Goal: Task Accomplishment & Management: Complete application form

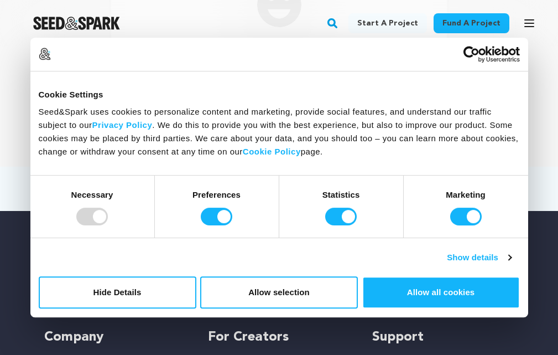
scroll to position [111, 0]
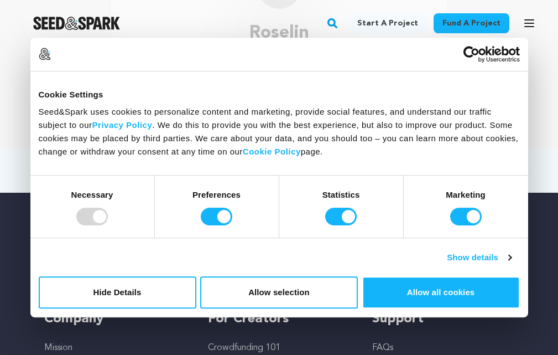
click at [514, 258] on div "Consent Selection Necessary Preferences Statistics Marketing Show details" at bounding box center [279, 221] width 498 height 92
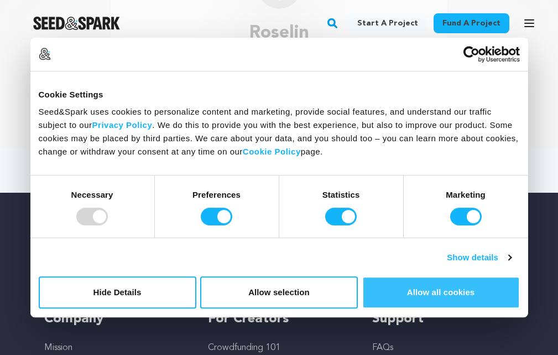
click at [475, 282] on button "Allow all cookies" at bounding box center [442, 292] width 158 height 32
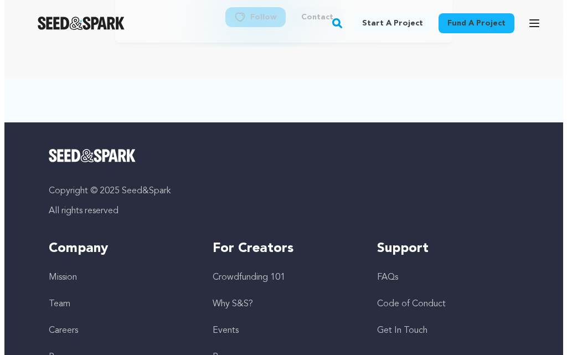
scroll to position [113, 0]
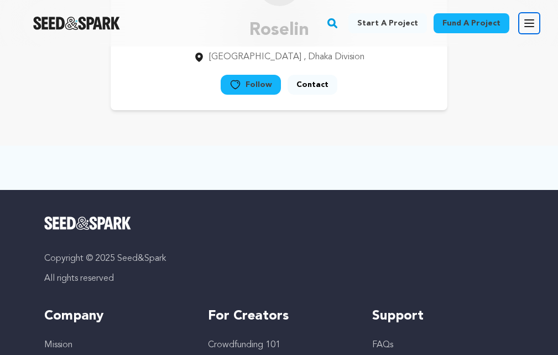
click at [528, 30] on button "Open main menu" at bounding box center [530, 23] width 22 height 22
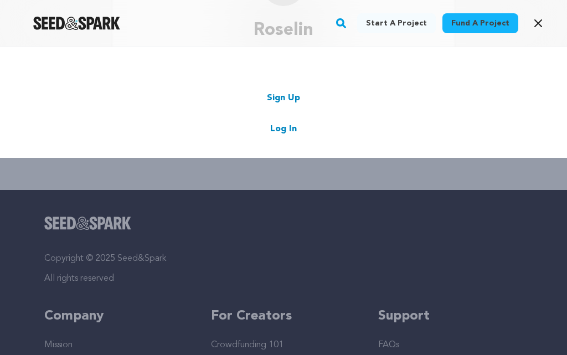
click at [292, 96] on link "Sign Up" at bounding box center [283, 97] width 33 height 13
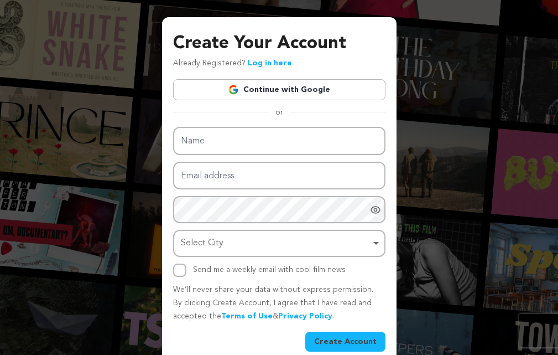
scroll to position [44, 0]
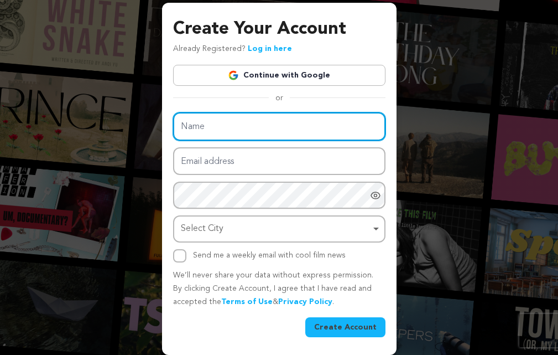
click at [208, 130] on input "Name" at bounding box center [279, 126] width 213 height 28
type input "jrine Akter"
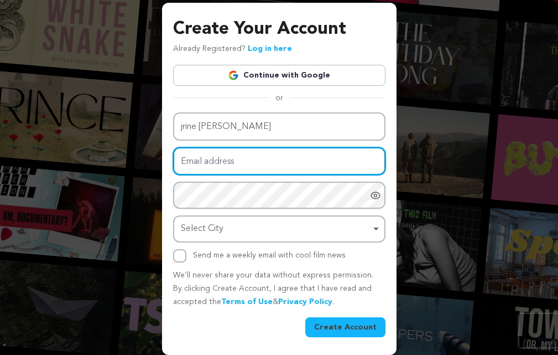
click at [210, 162] on input "Email address" at bounding box center [279, 161] width 213 height 28
type input "jrineakter01@gmail.com"
drag, startPoint x: 227, startPoint y: 162, endPoint x: 173, endPoint y: 165, distance: 53.8
click at [173, 165] on input "jrineakter01@gmail.com" at bounding box center [279, 161] width 213 height 28
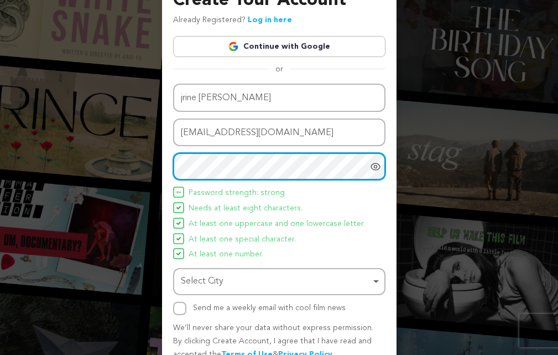
scroll to position [125, 0]
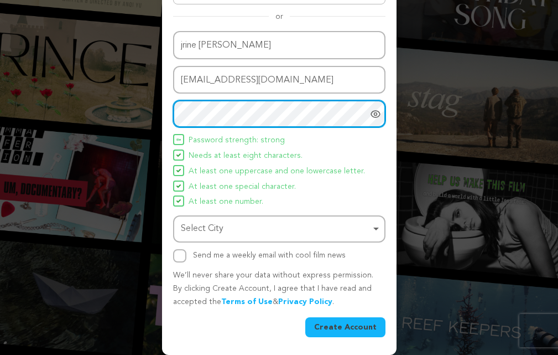
click at [222, 234] on div "Select City Remove item" at bounding box center [276, 229] width 190 height 16
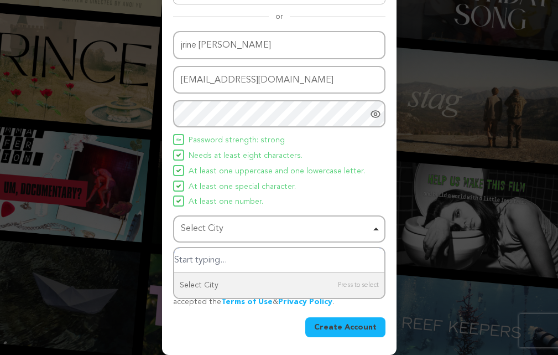
click at [233, 266] on input "Select City" at bounding box center [279, 260] width 210 height 25
click at [235, 263] on input "Select City" at bounding box center [279, 260] width 210 height 25
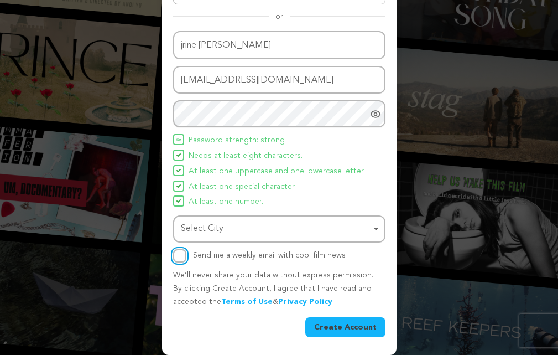
click at [180, 252] on input "Send me a weekly email with cool film news" at bounding box center [179, 255] width 13 height 13
checkbox input "true"
click at [325, 329] on button "Create Account" at bounding box center [346, 327] width 80 height 20
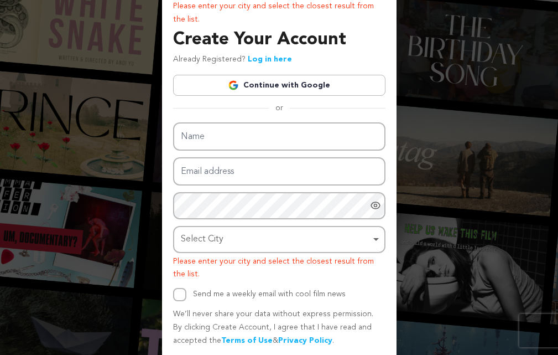
scroll to position [99, 0]
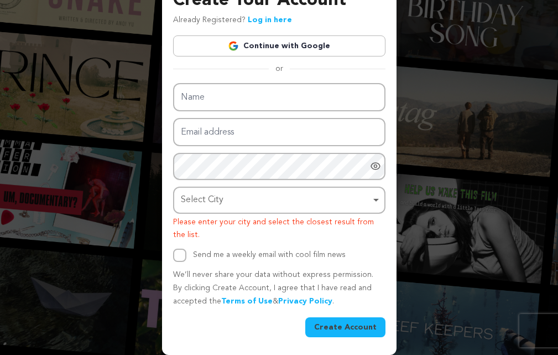
click at [374, 200] on div "Select City Remove item" at bounding box center [279, 200] width 201 height 20
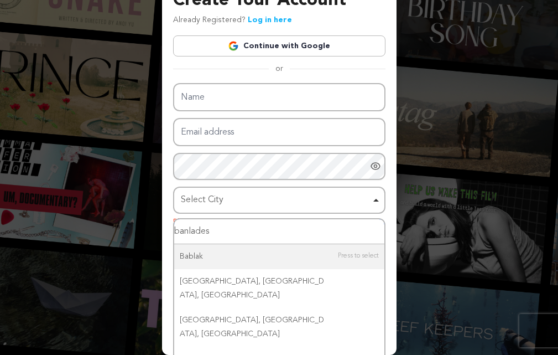
type input "banladesh"
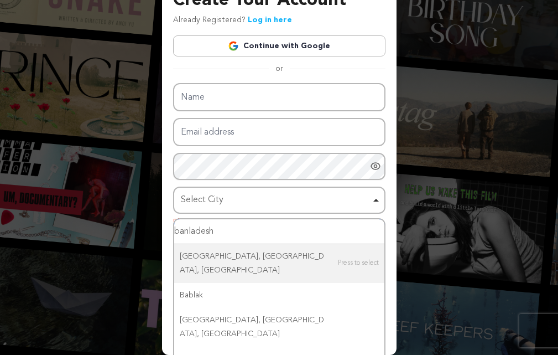
click at [273, 236] on input "banladesh" at bounding box center [279, 231] width 210 height 25
click at [204, 229] on input "banladesh" at bounding box center [279, 231] width 210 height 25
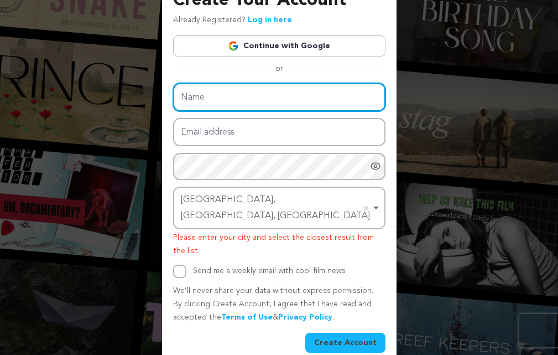
click at [221, 102] on input "Name" at bounding box center [279, 97] width 213 height 28
type input "jrine Akter"
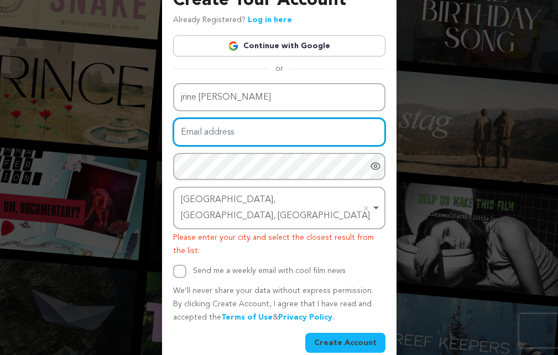
type input "jrineakter01@gmail.com"
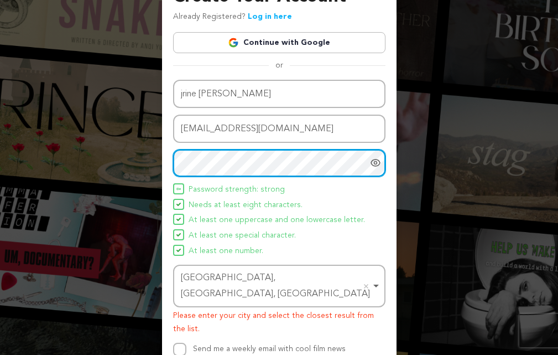
scroll to position [154, 0]
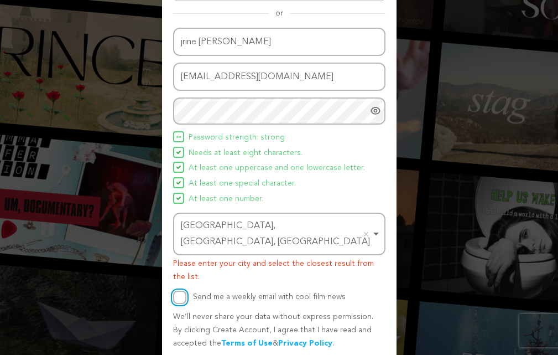
click at [186, 291] on input "Send me a weekly email with cool film news" at bounding box center [179, 297] width 13 height 13
checkbox input "true"
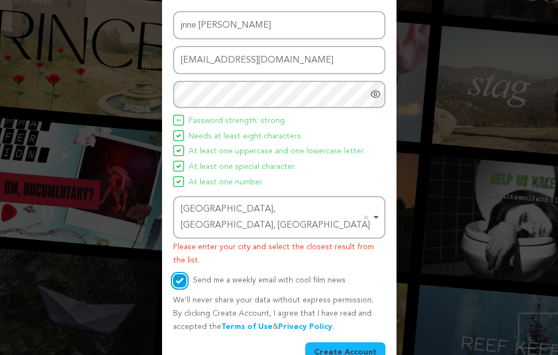
scroll to position [180, 0]
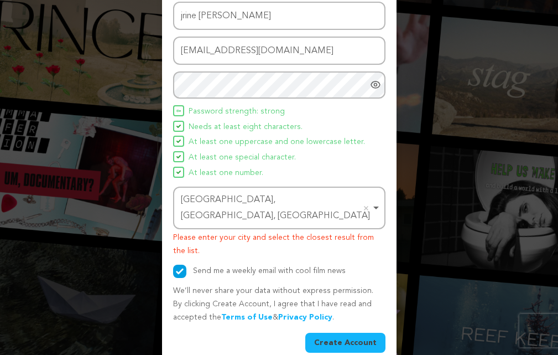
click at [334, 333] on button "Create Account" at bounding box center [346, 343] width 80 height 20
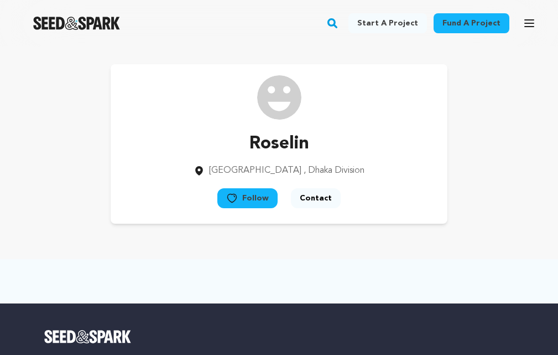
click at [257, 188] on button "Follow" at bounding box center [248, 198] width 60 height 20
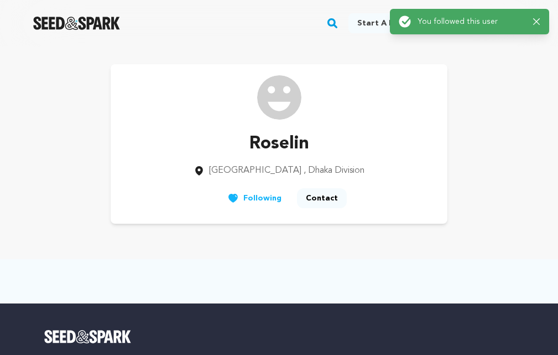
click at [257, 192] on button "Following" at bounding box center [255, 198] width 72 height 20
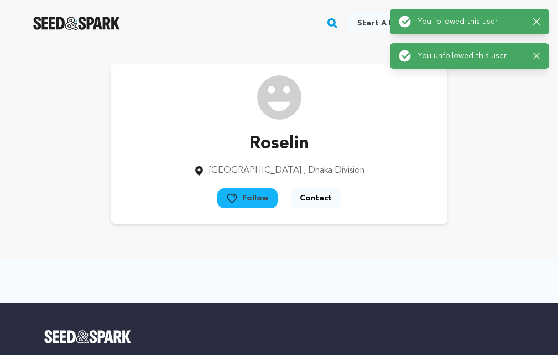
click at [312, 196] on button "Contact" at bounding box center [316, 198] width 50 height 20
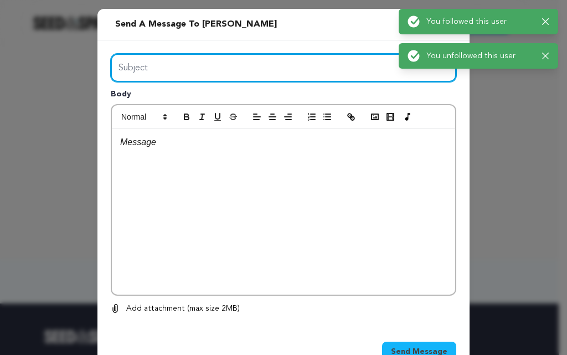
click at [151, 61] on input "Subject" at bounding box center [283, 68] width 345 height 28
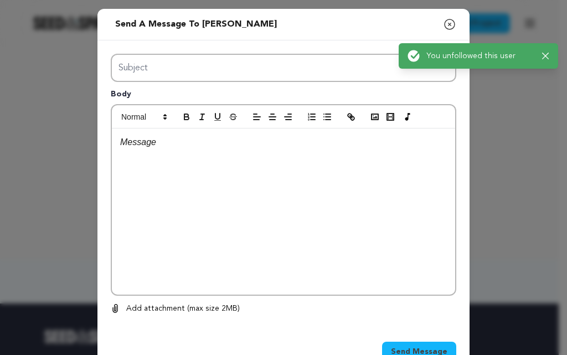
click at [546, 19] on div "Success: Info: Warning: Error: You followed this user Close notification Succes…" at bounding box center [478, 38] width 177 height 77
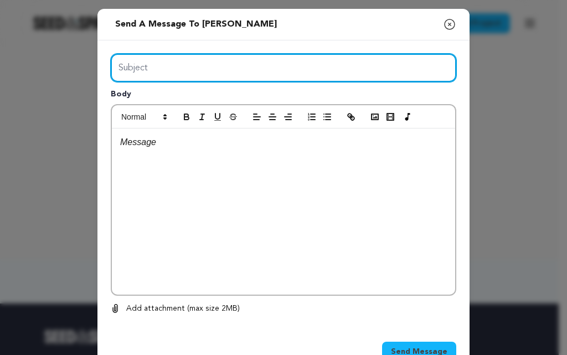
click at [193, 81] on input "Subject" at bounding box center [283, 68] width 345 height 28
paste input "WS电话列表"
type input "WS电话列表"
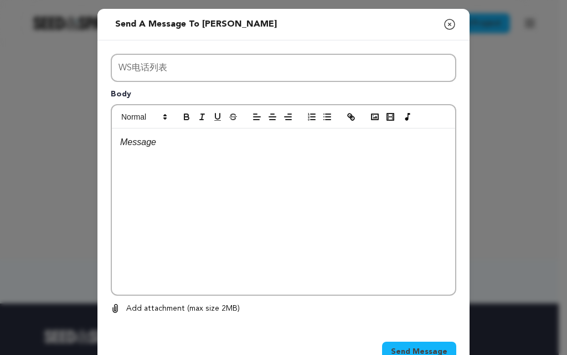
click at [147, 171] on div at bounding box center [283, 211] width 343 height 166
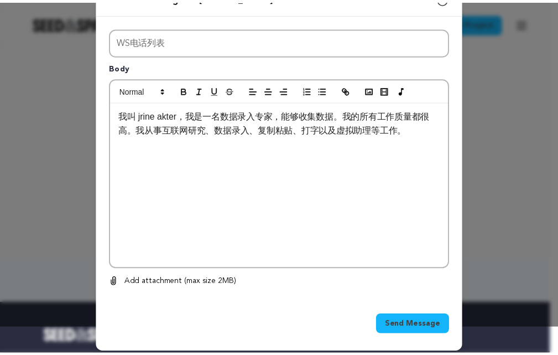
scroll to position [33, 0]
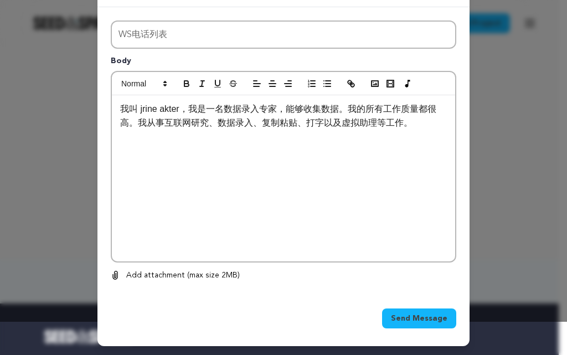
click at [388, 316] on button "Send Message" at bounding box center [419, 318] width 74 height 20
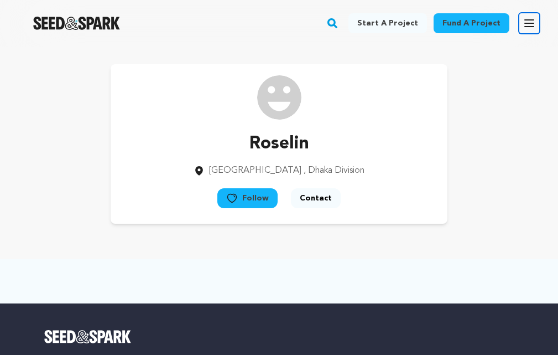
click at [527, 24] on icon "button" at bounding box center [529, 23] width 13 height 13
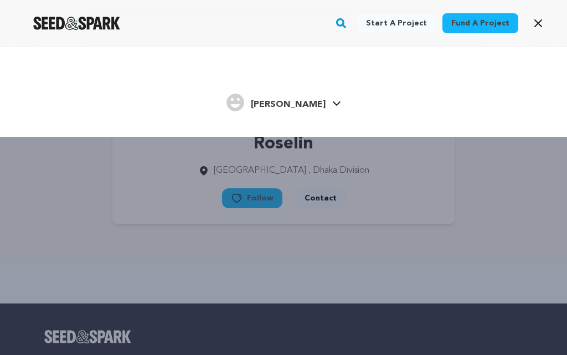
click at [244, 103] on img "Jrine A.'s Profile" at bounding box center [235, 103] width 18 height 18
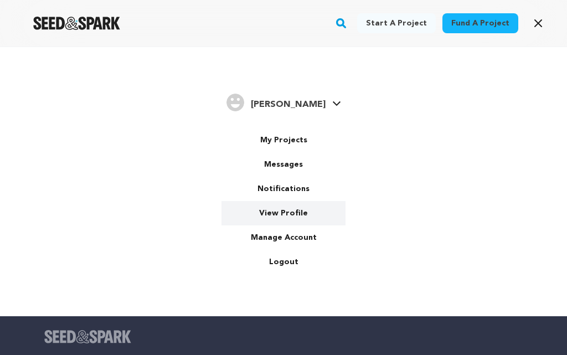
click at [296, 210] on link "View Profile" at bounding box center [283, 213] width 124 height 24
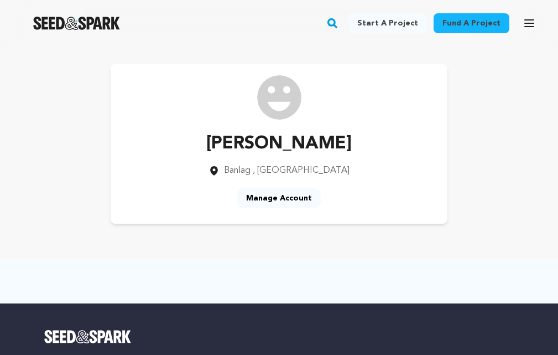
click at [273, 198] on link "Manage Account" at bounding box center [279, 198] width 84 height 20
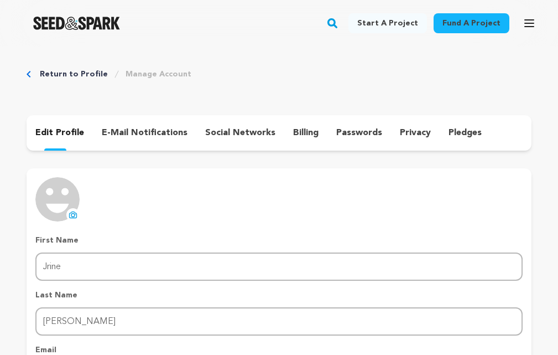
click at [73, 214] on icon at bounding box center [73, 215] width 4 height 3
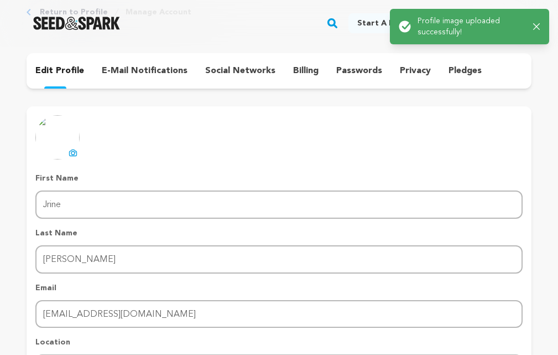
scroll to position [221, 0]
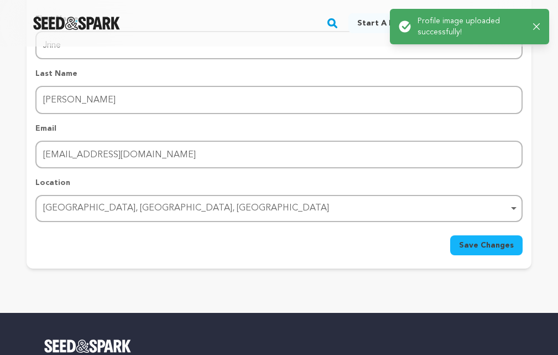
click at [475, 249] on span "Save Changes" at bounding box center [486, 245] width 55 height 11
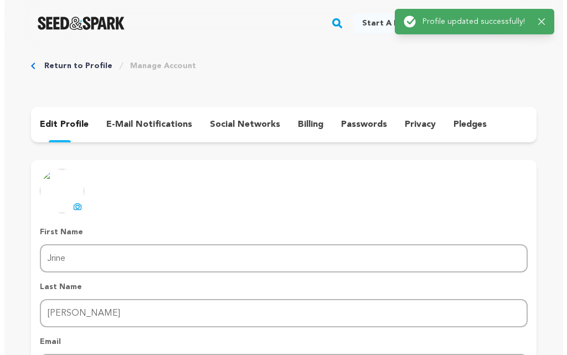
scroll to position [0, 0]
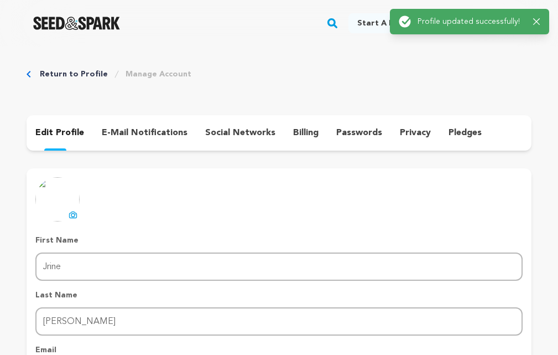
click at [532, 27] on div "Success: Info: Warning: Error: Profile updated successfully! Close notification" at bounding box center [470, 21] width 142 height 12
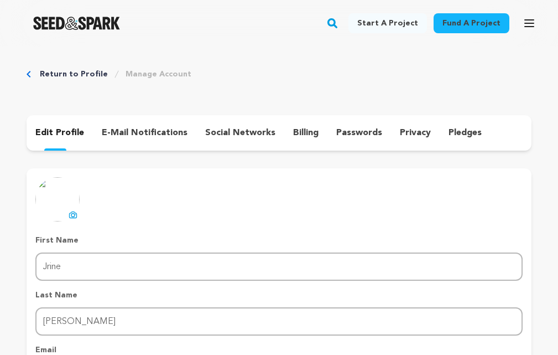
click at [535, 23] on icon "button" at bounding box center [533, 21] width 6 height 6
click at [524, 16] on button "Open main menu" at bounding box center [530, 23] width 22 height 22
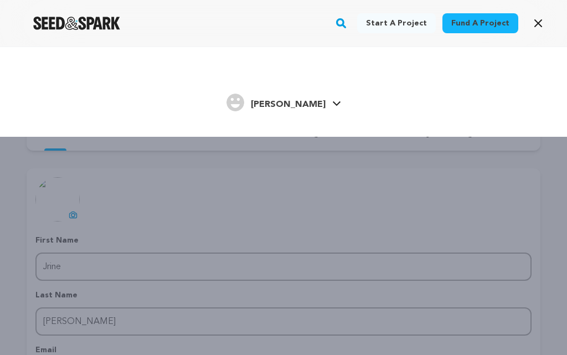
click at [244, 102] on img "Jrine A.'s Profile" at bounding box center [235, 103] width 18 height 18
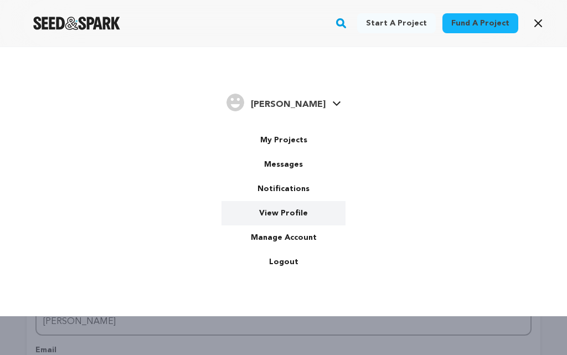
click at [298, 210] on link "View Profile" at bounding box center [283, 213] width 124 height 24
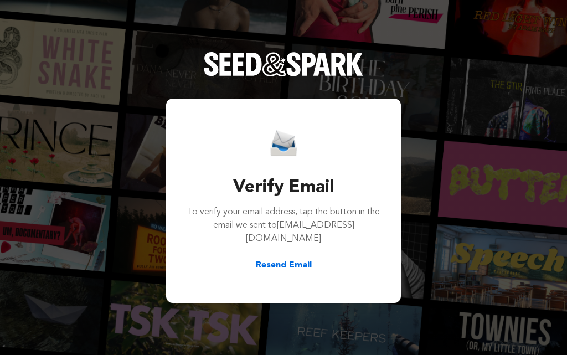
click at [292, 258] on button "Resend Email" at bounding box center [284, 264] width 56 height 13
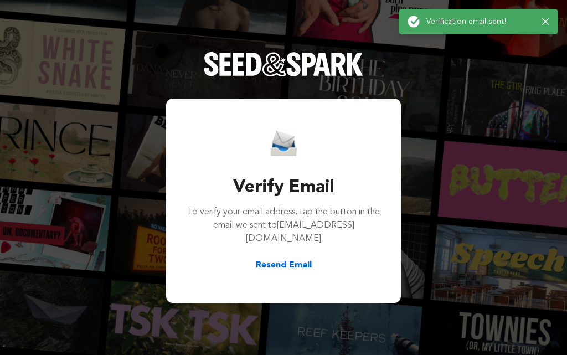
click at [548, 22] on icon "button" at bounding box center [545, 21] width 7 height 7
